Goal: Task Accomplishment & Management: Complete application form

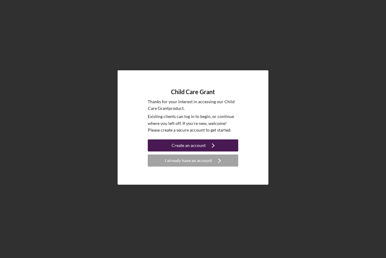
click at [194, 143] on div "Create an account" at bounding box center [189, 145] width 34 height 12
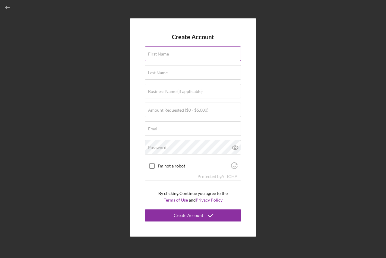
click at [165, 55] on label "First Name" at bounding box center [158, 54] width 21 height 5
click at [165, 55] on input "First Name" at bounding box center [193, 53] width 96 height 14
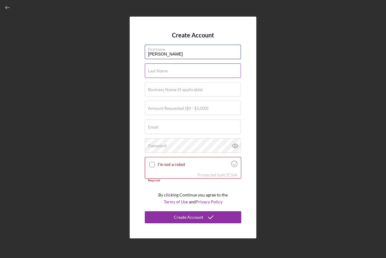
type input "[PERSON_NAME]"
click at [160, 75] on input "Last Name" at bounding box center [193, 70] width 96 height 14
type input "[PERSON_NAME]"
click at [156, 89] on label "Business Name (if applicable)" at bounding box center [175, 89] width 55 height 5
click at [156, 89] on input "Business Name (if applicable)" at bounding box center [193, 89] width 96 height 14
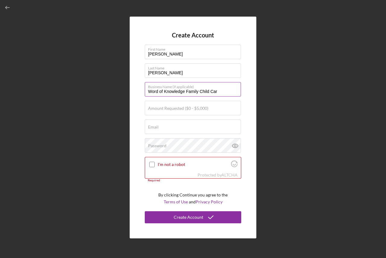
type input "Word of Knowledge Family Child Care"
